Goal: Information Seeking & Learning: Learn about a topic

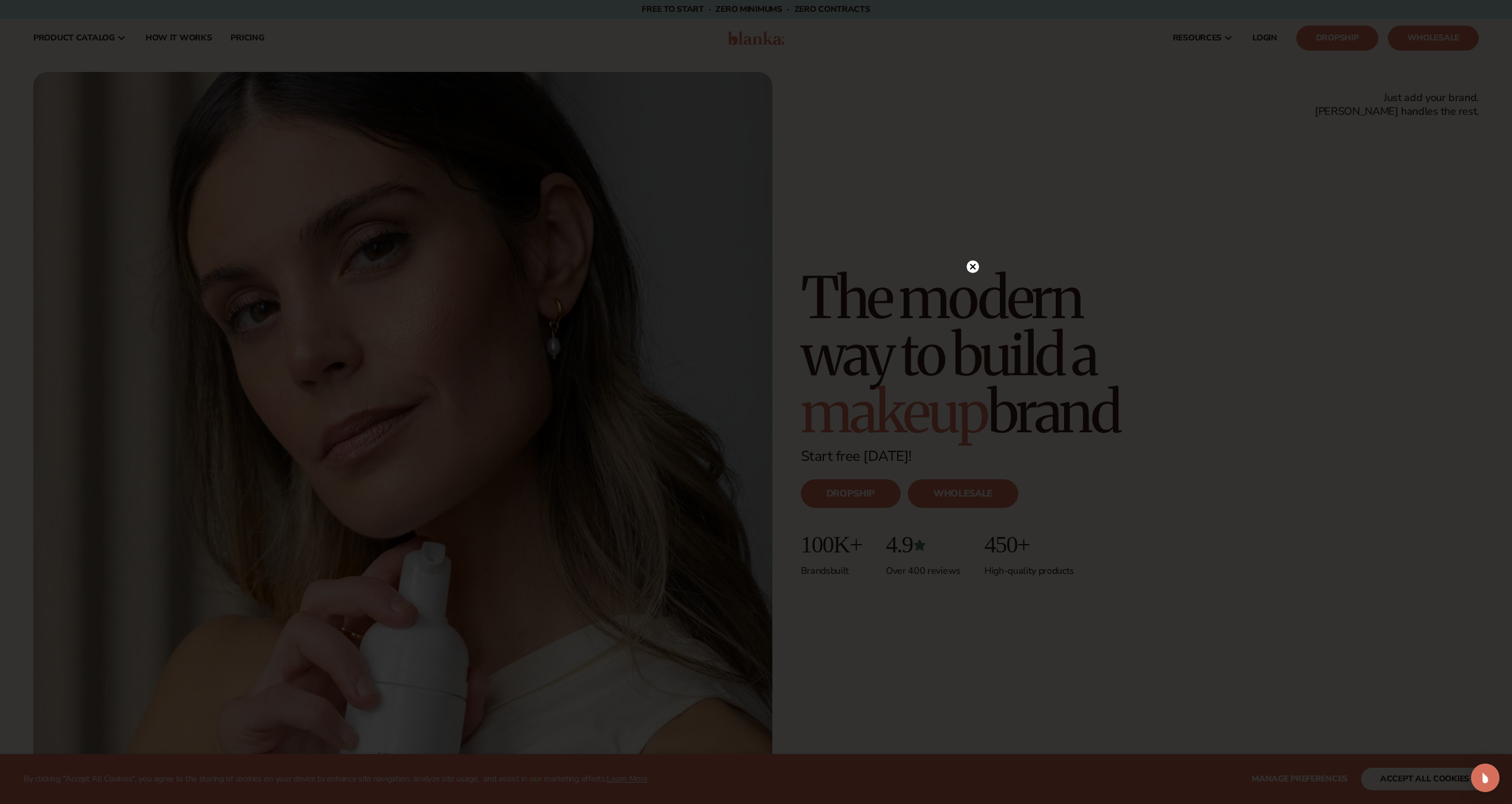
drag, startPoint x: 972, startPoint y: 261, endPoint x: 975, endPoint y: 256, distance: 5.8
click at [972, 260] on circle at bounding box center [973, 266] width 13 height 13
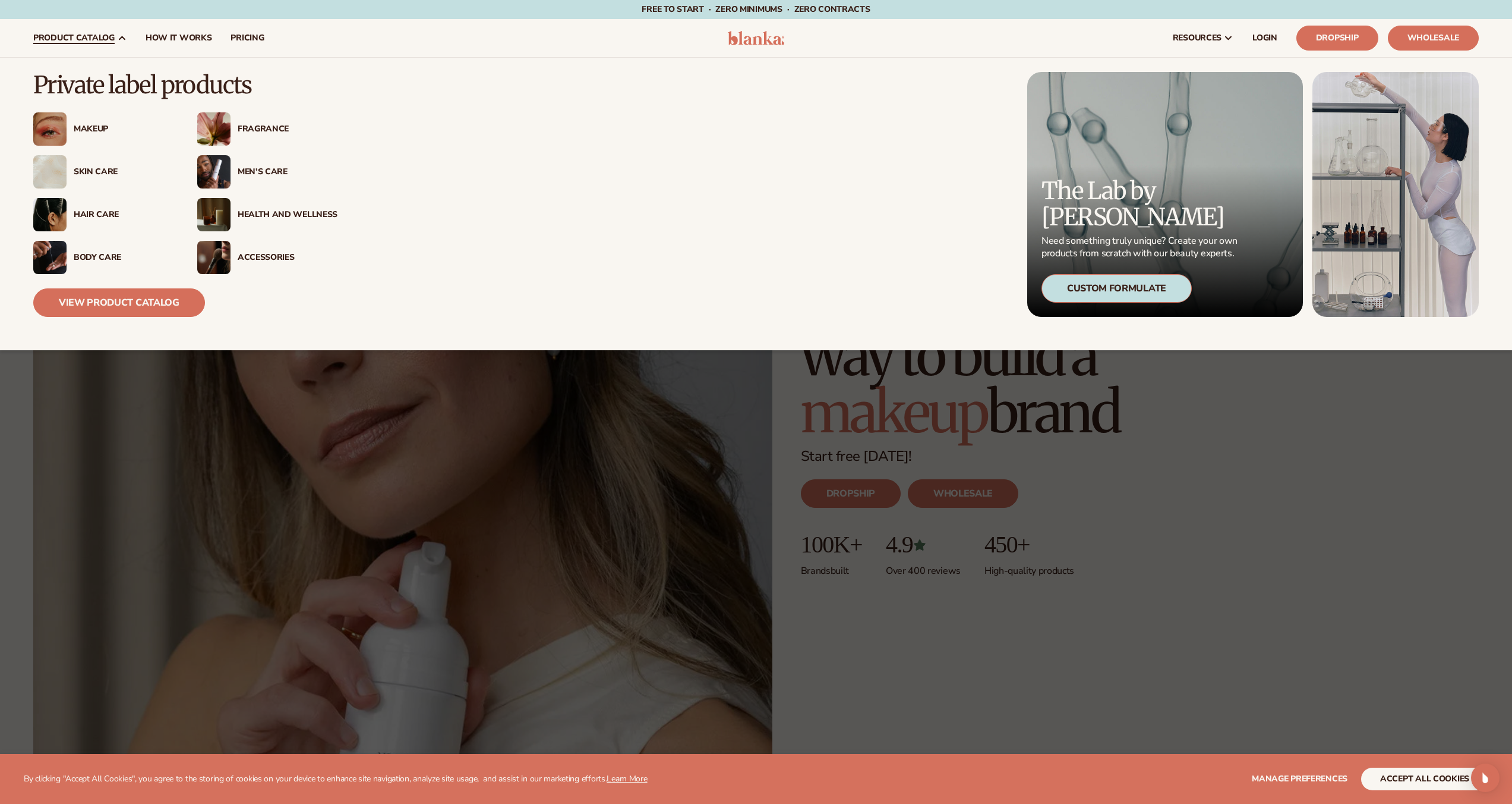
click at [96, 255] on div "Body Care" at bounding box center [124, 257] width 100 height 10
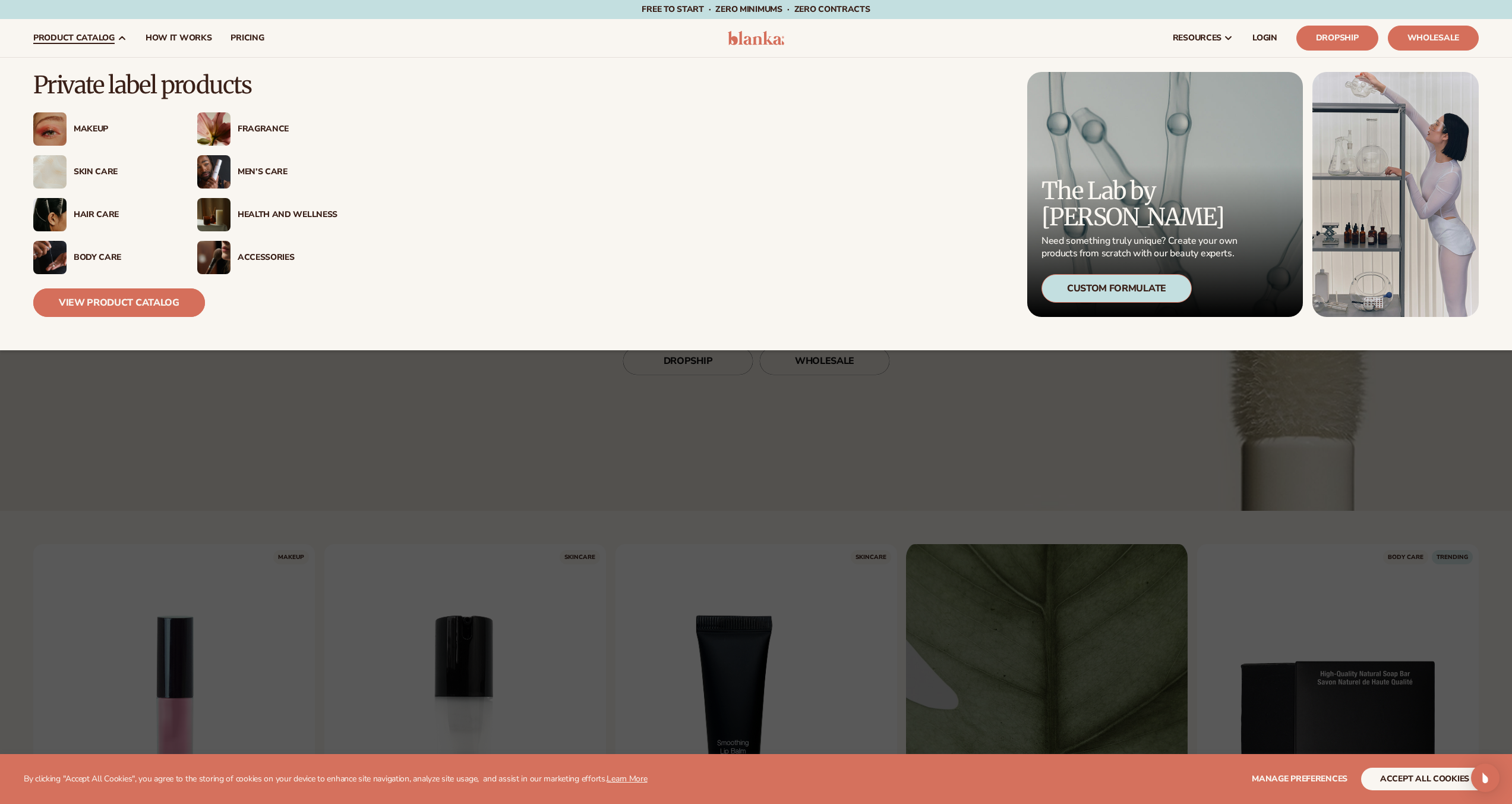
click at [95, 297] on link "View Product Catalog" at bounding box center [119, 303] width 172 height 29
click at [51, 259] on img at bounding box center [50, 257] width 33 height 33
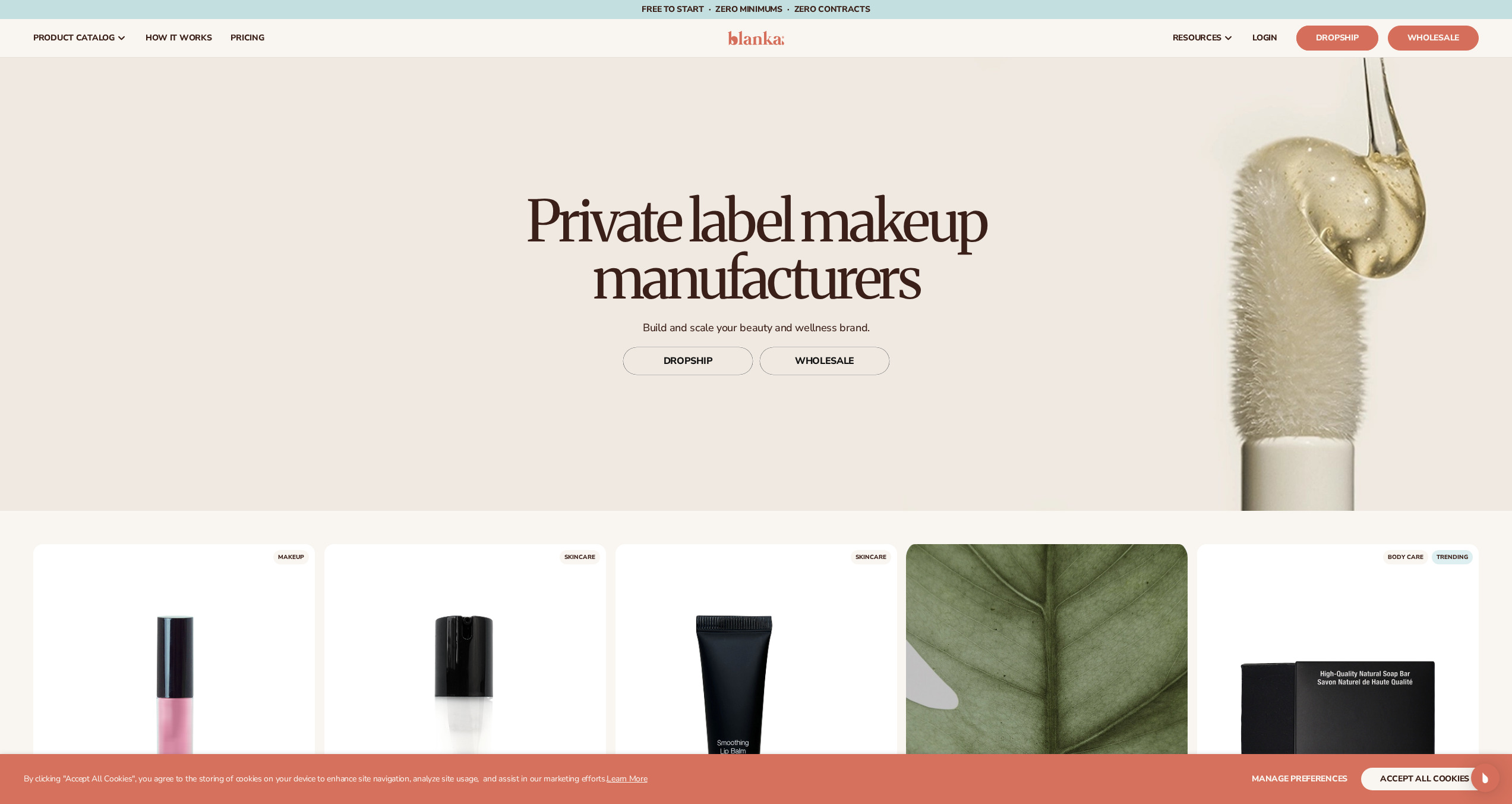
click at [1331, 31] on link "Dropship" at bounding box center [1338, 38] width 82 height 25
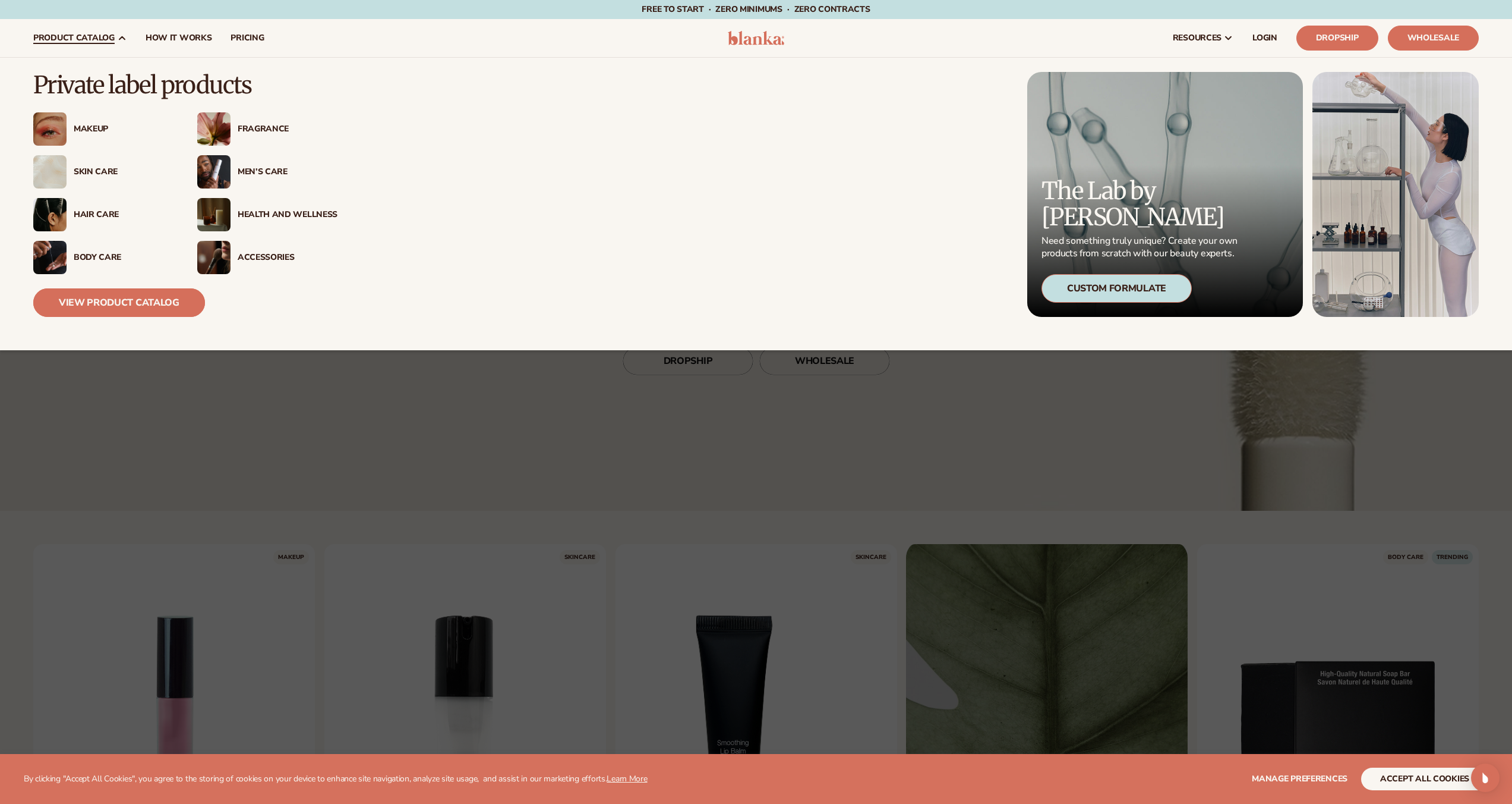
click at [96, 307] on link "View Product Catalog" at bounding box center [119, 303] width 172 height 29
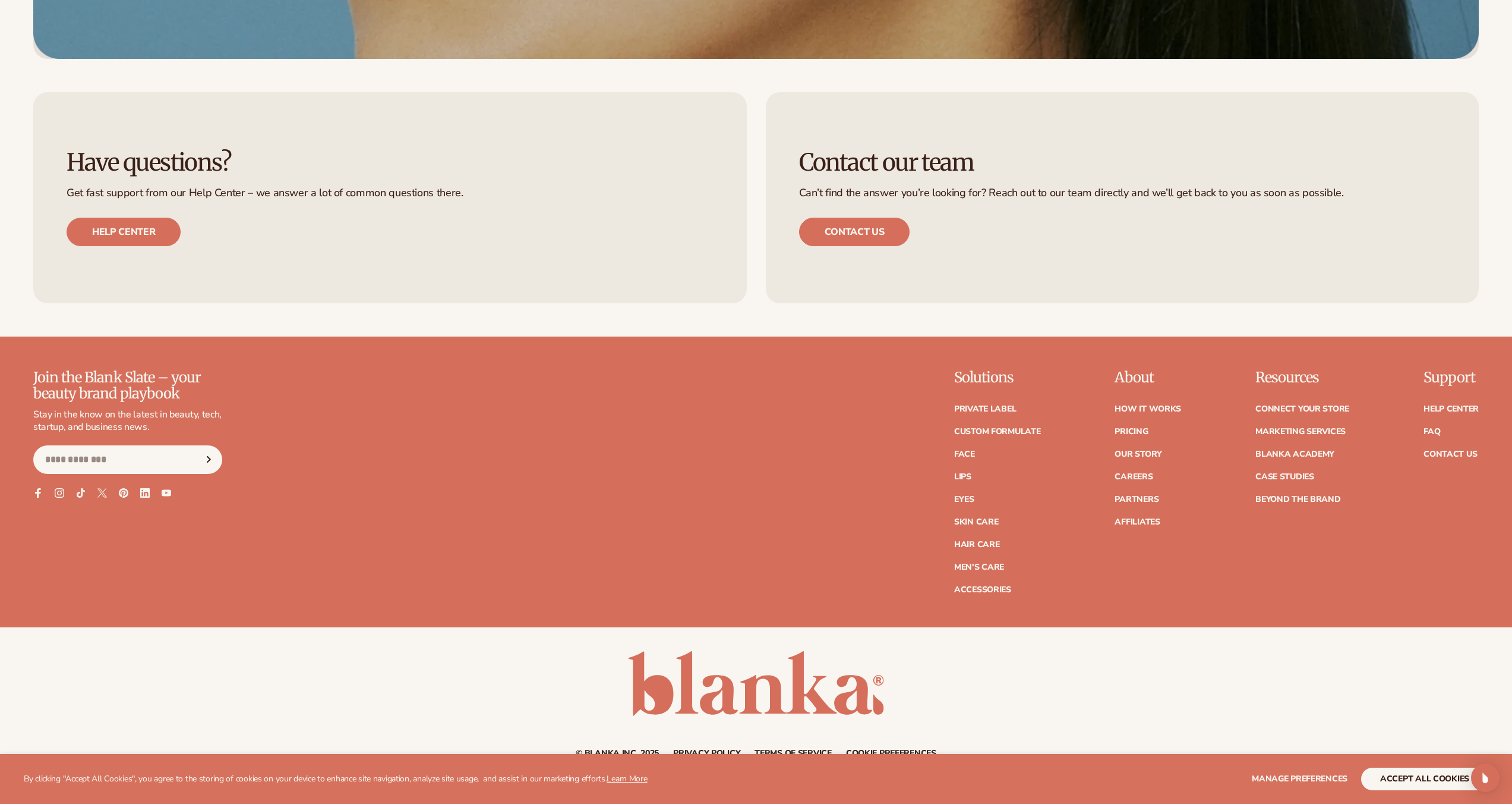
scroll to position [5547, 0]
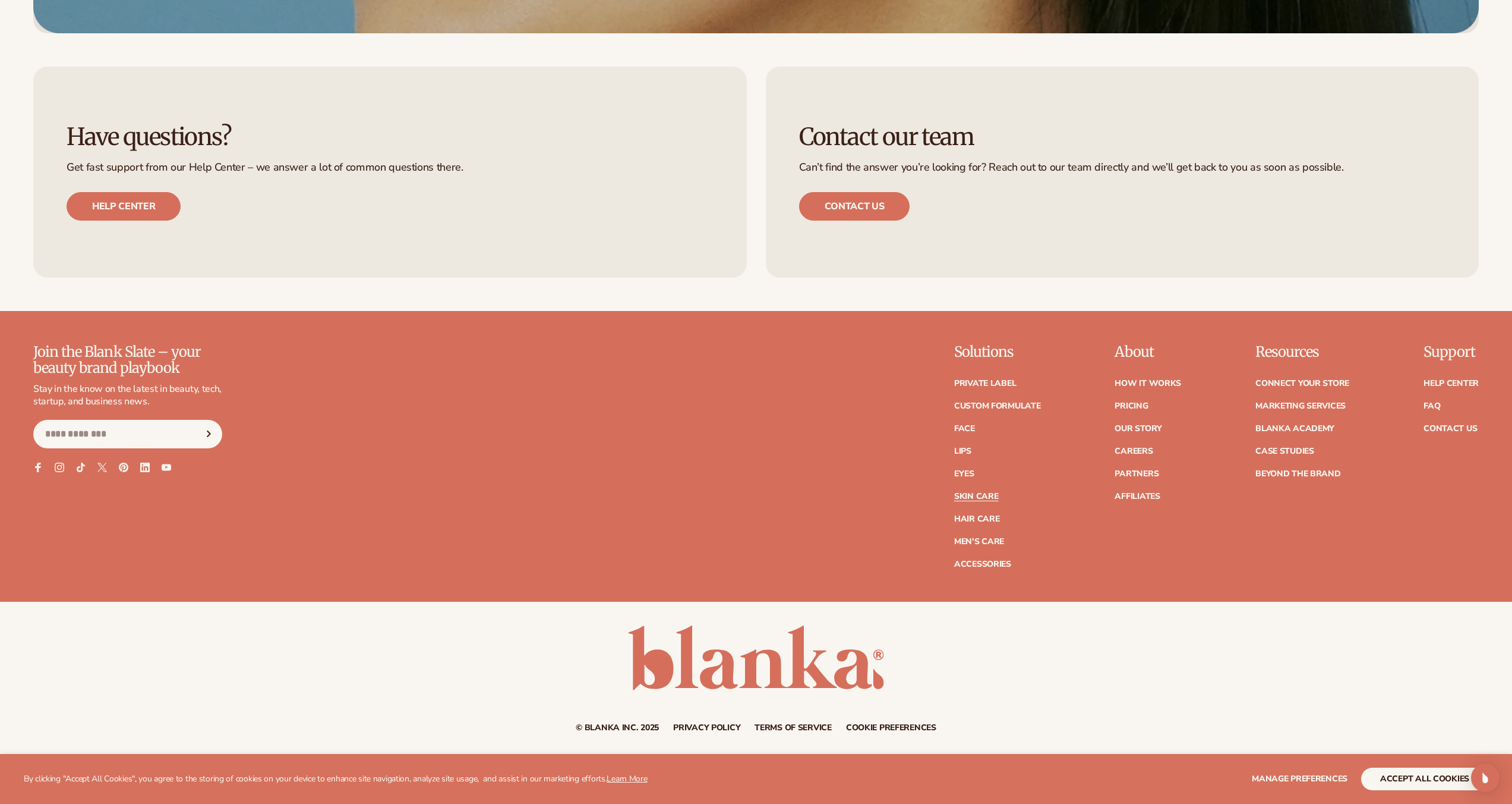
click at [977, 493] on link "Skin Care" at bounding box center [976, 497] width 44 height 8
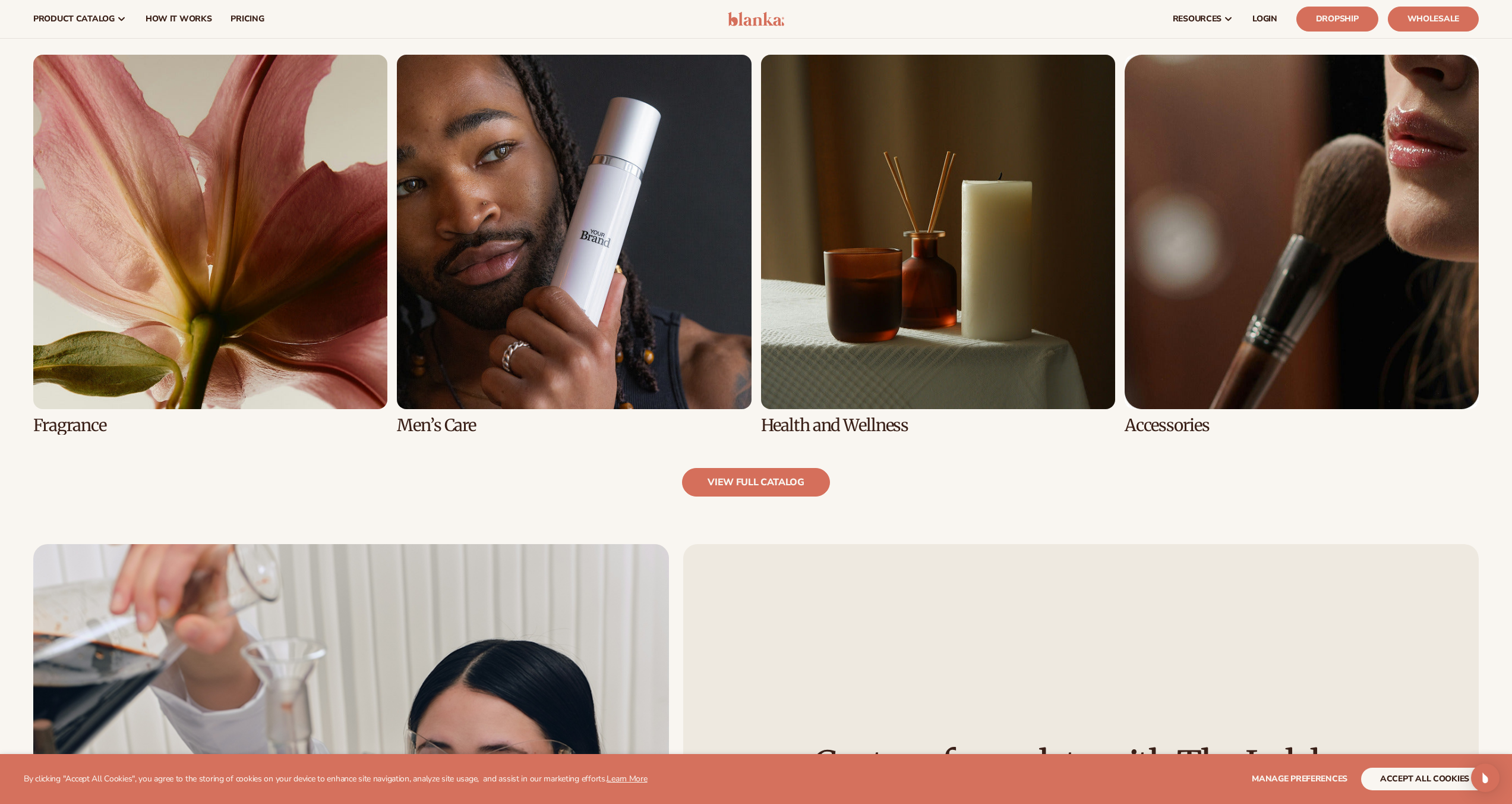
scroll to position [866, 0]
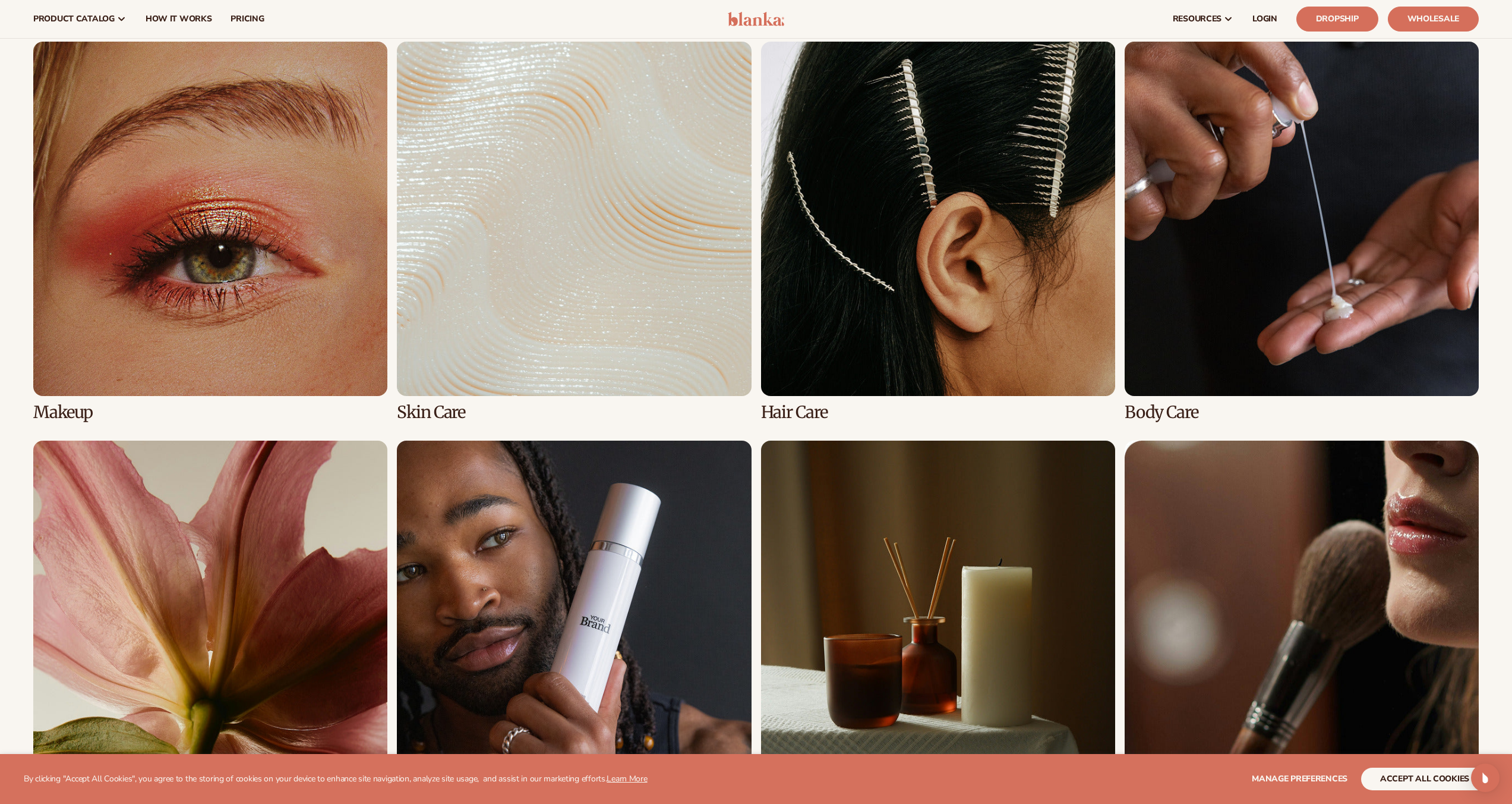
click at [1265, 291] on link "4 / 8" at bounding box center [1301, 232] width 354 height 380
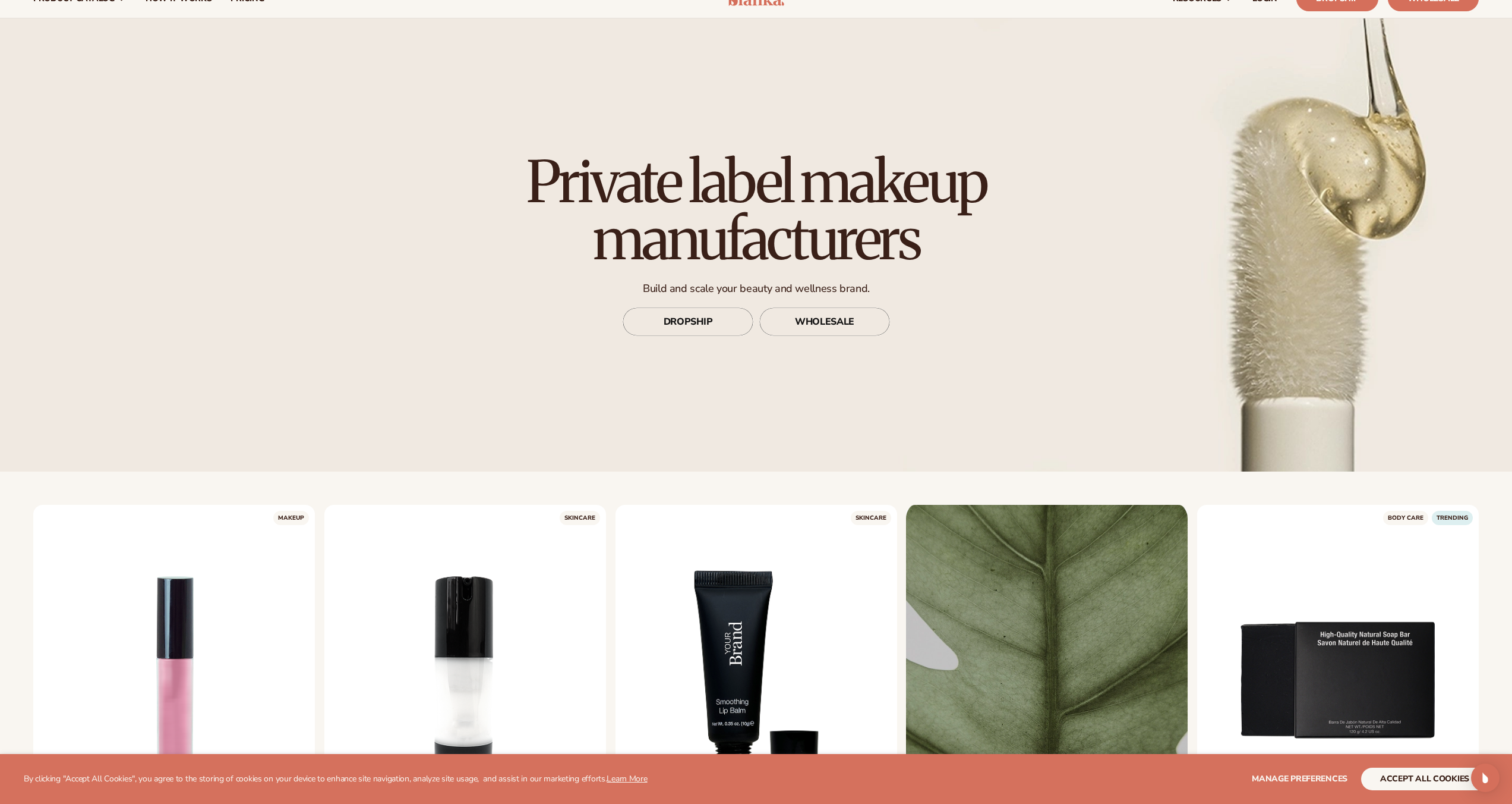
scroll to position [338, 0]
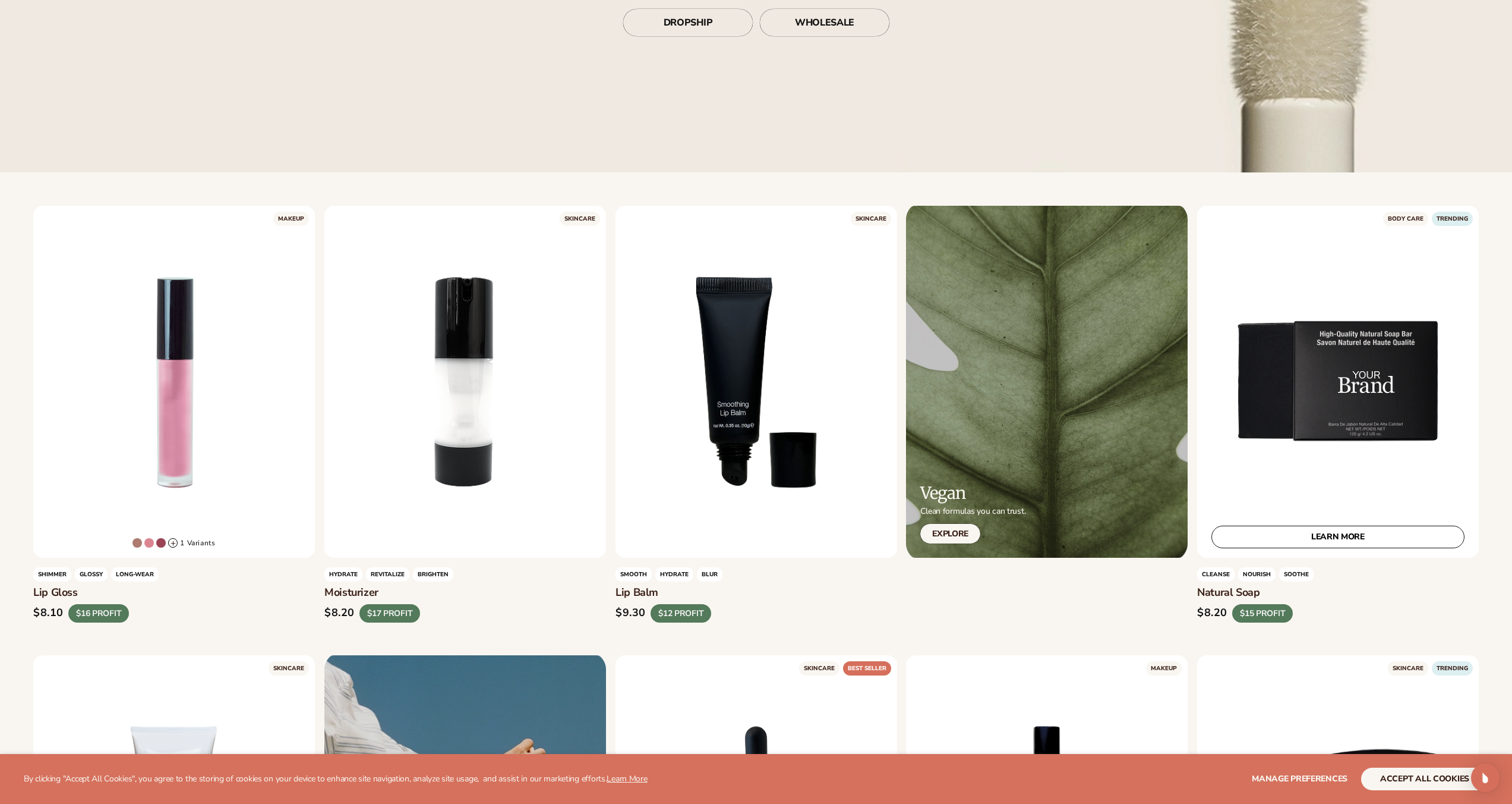
click at [1402, 214] on div "LEARN MORE" at bounding box center [1338, 382] width 282 height 352
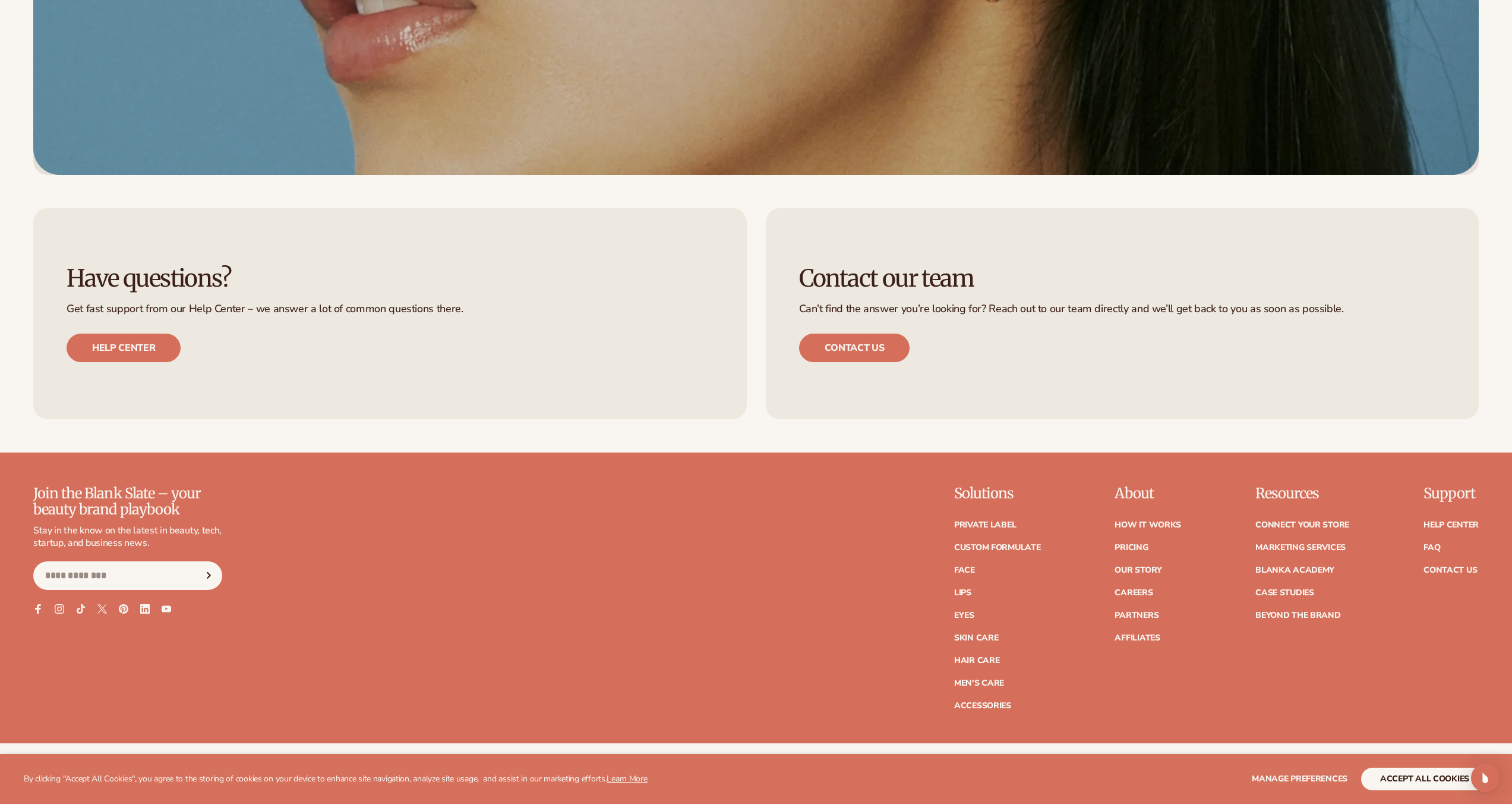
scroll to position [5547, 0]
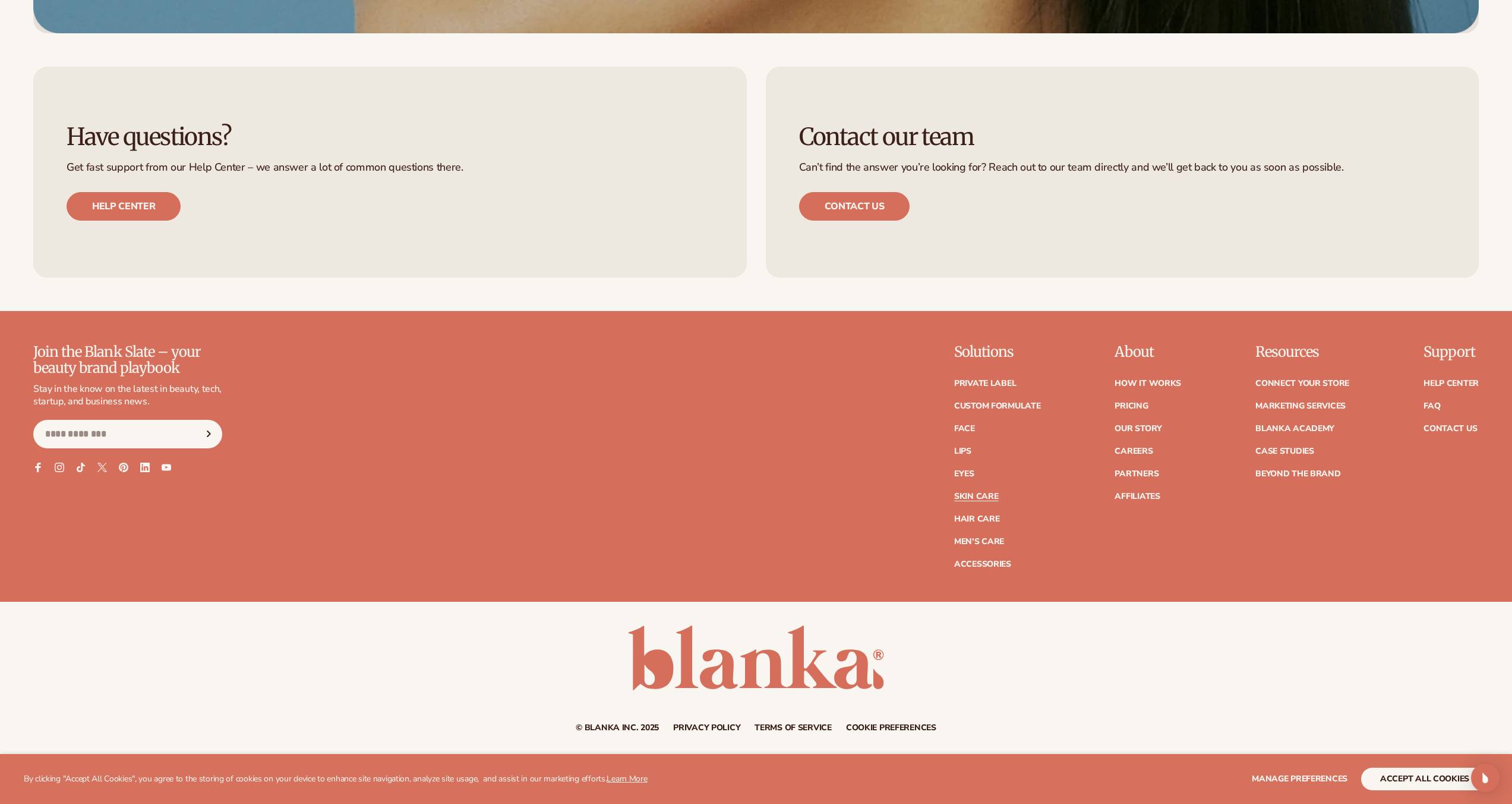
click at [982, 497] on link "Skin Care" at bounding box center [976, 497] width 44 height 8
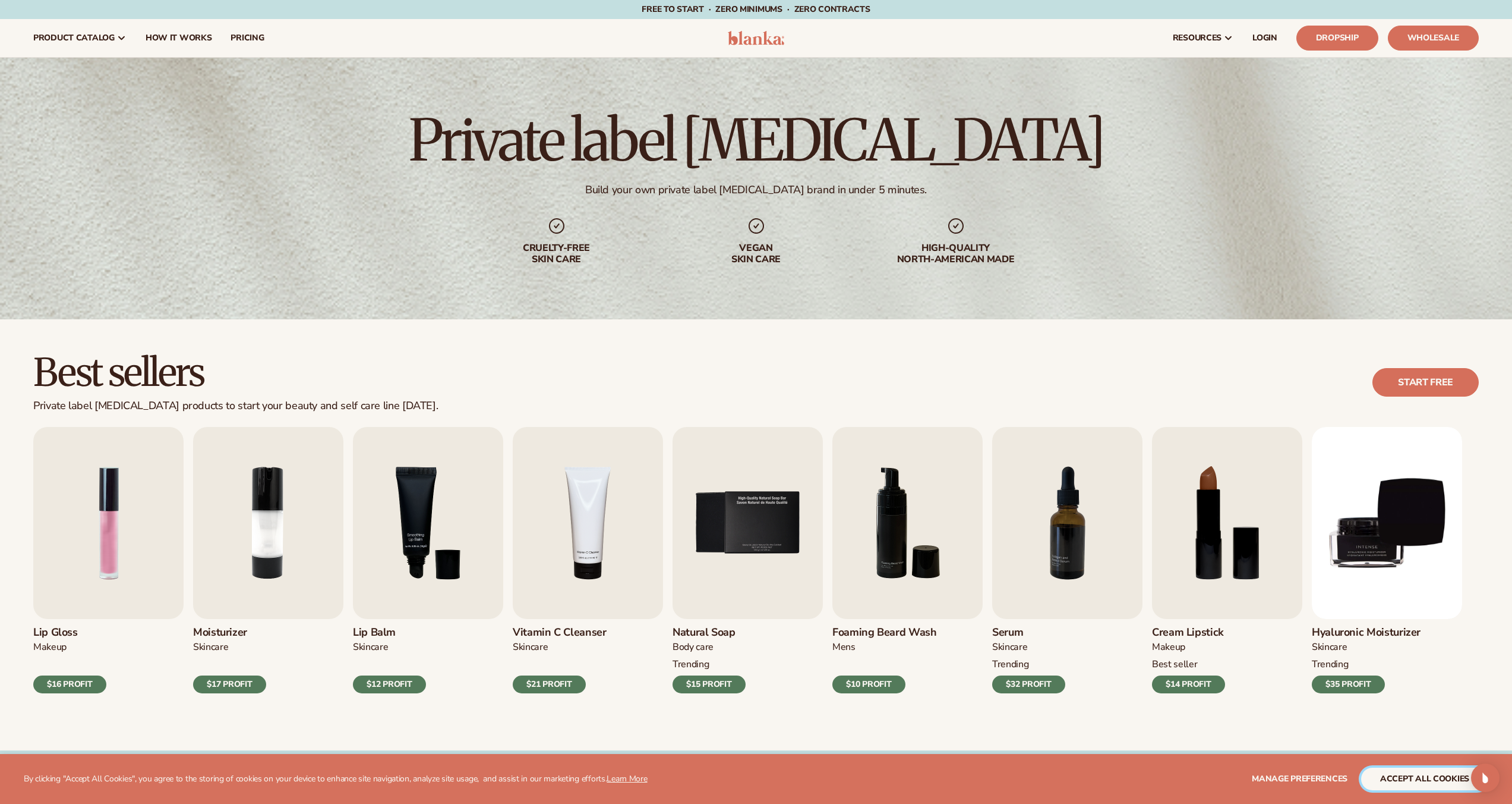
click at [1385, 786] on button "accept all cookies" at bounding box center [1424, 779] width 127 height 22
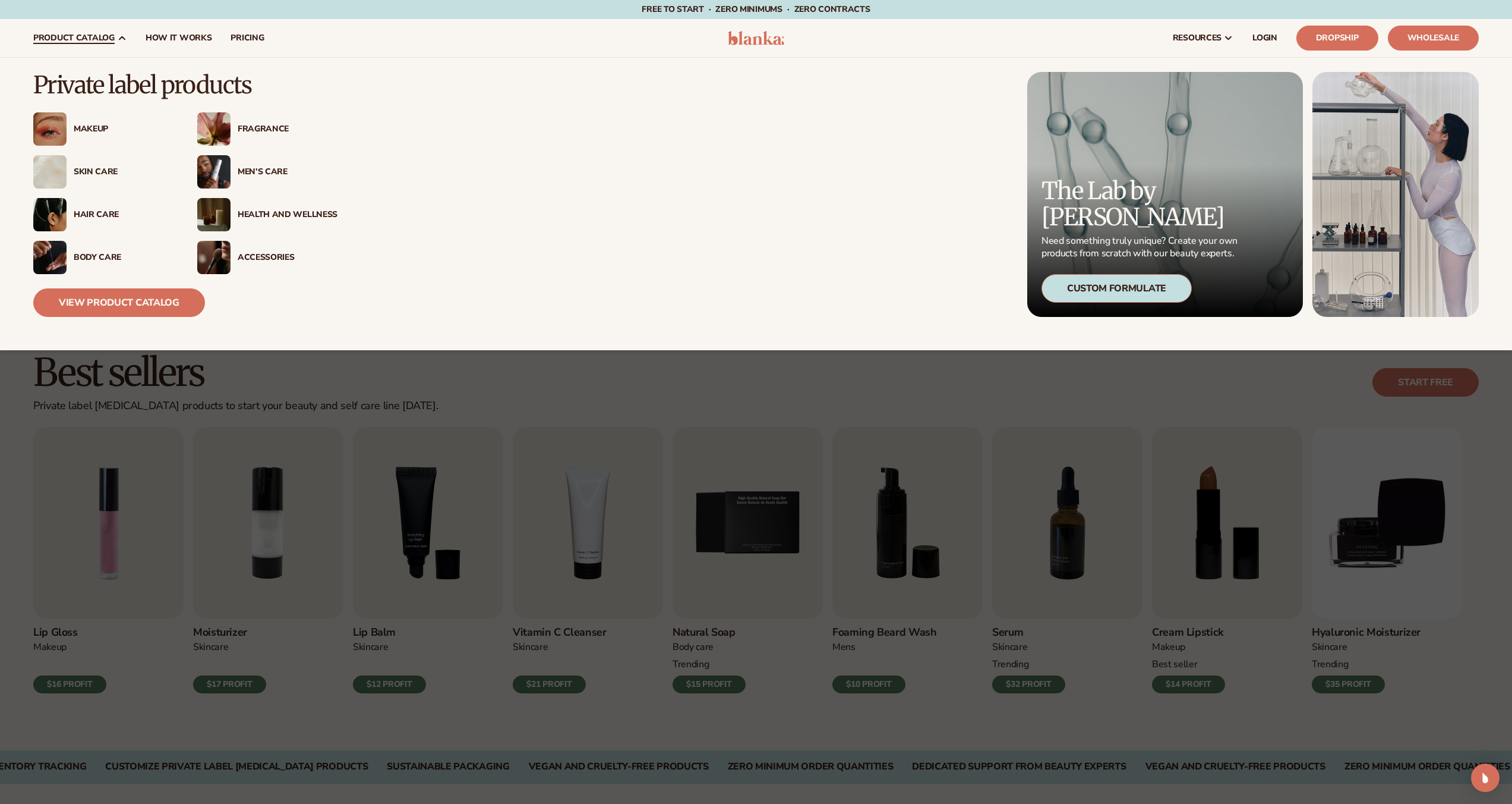
click at [195, 233] on div "Makeup Fragrance" at bounding box center [186, 193] width 304 height 162
click at [255, 218] on div "Health And Wellness" at bounding box center [288, 215] width 100 height 10
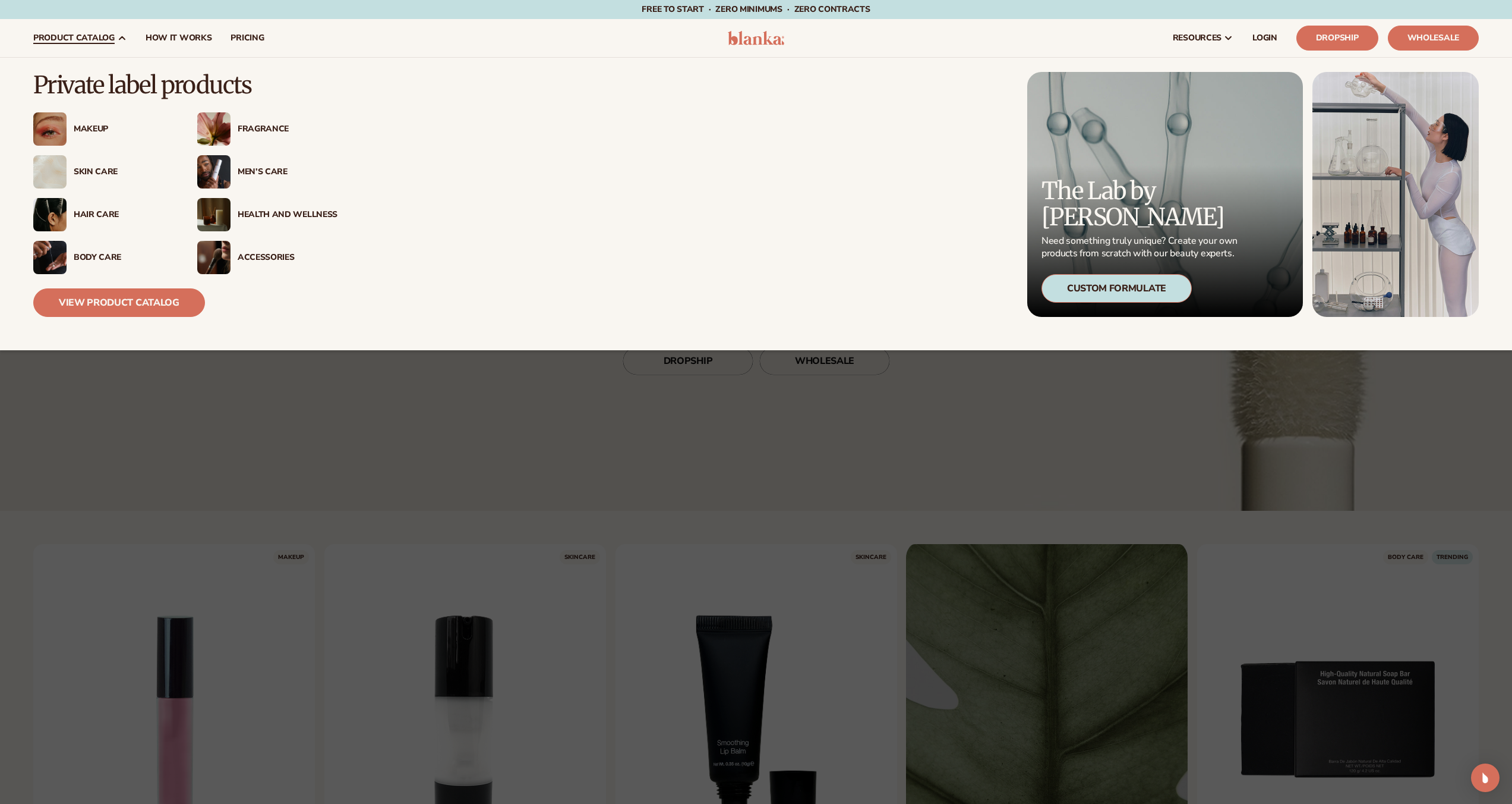
click at [79, 122] on div "Makeup" at bounding box center [104, 129] width 140 height 33
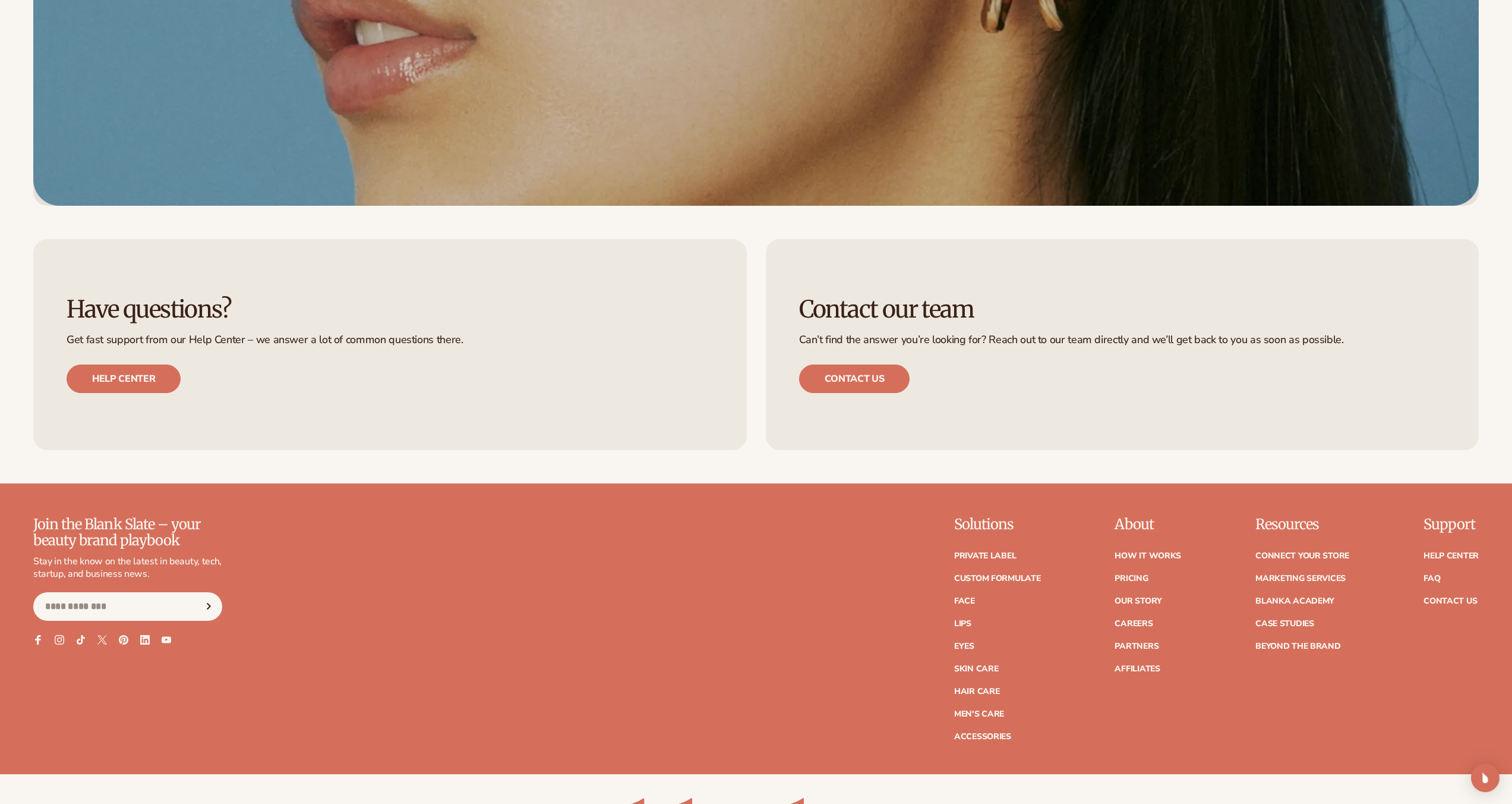
scroll to position [5547, 0]
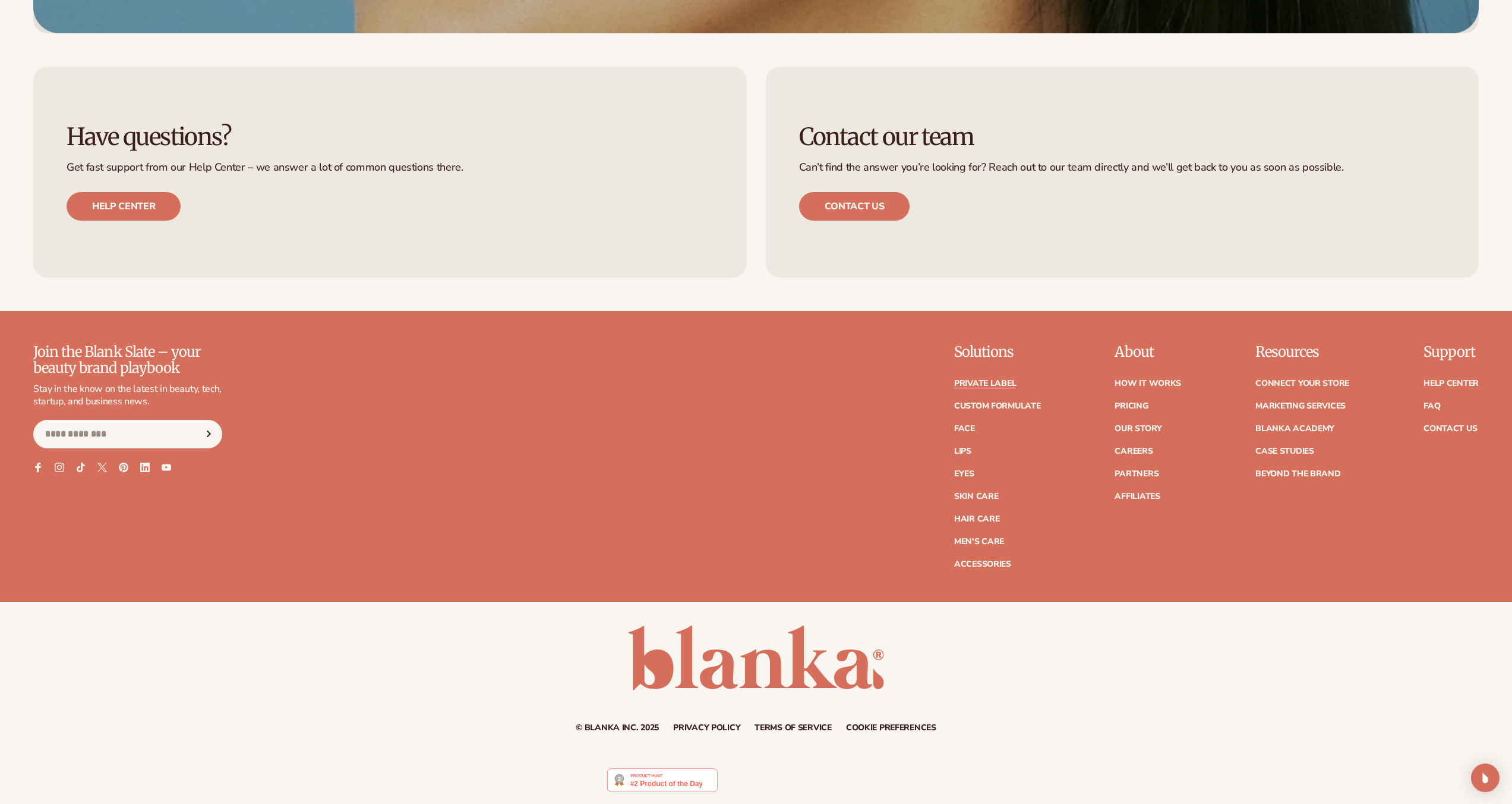
click at [985, 383] on link "Private label" at bounding box center [985, 383] width 62 height 8
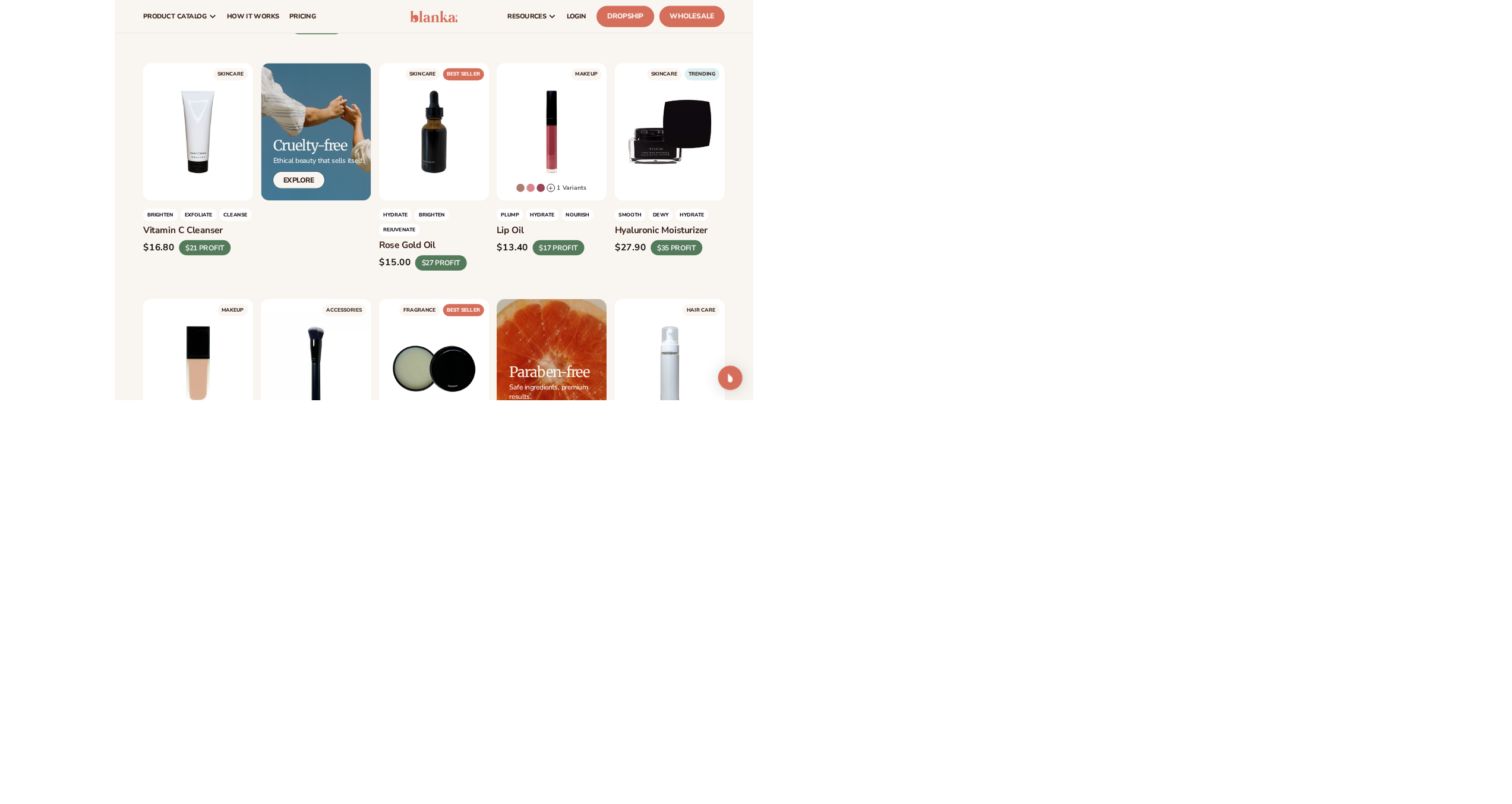
scroll to position [937, 0]
